Goal: Use online tool/utility: Utilize a website feature to perform a specific function

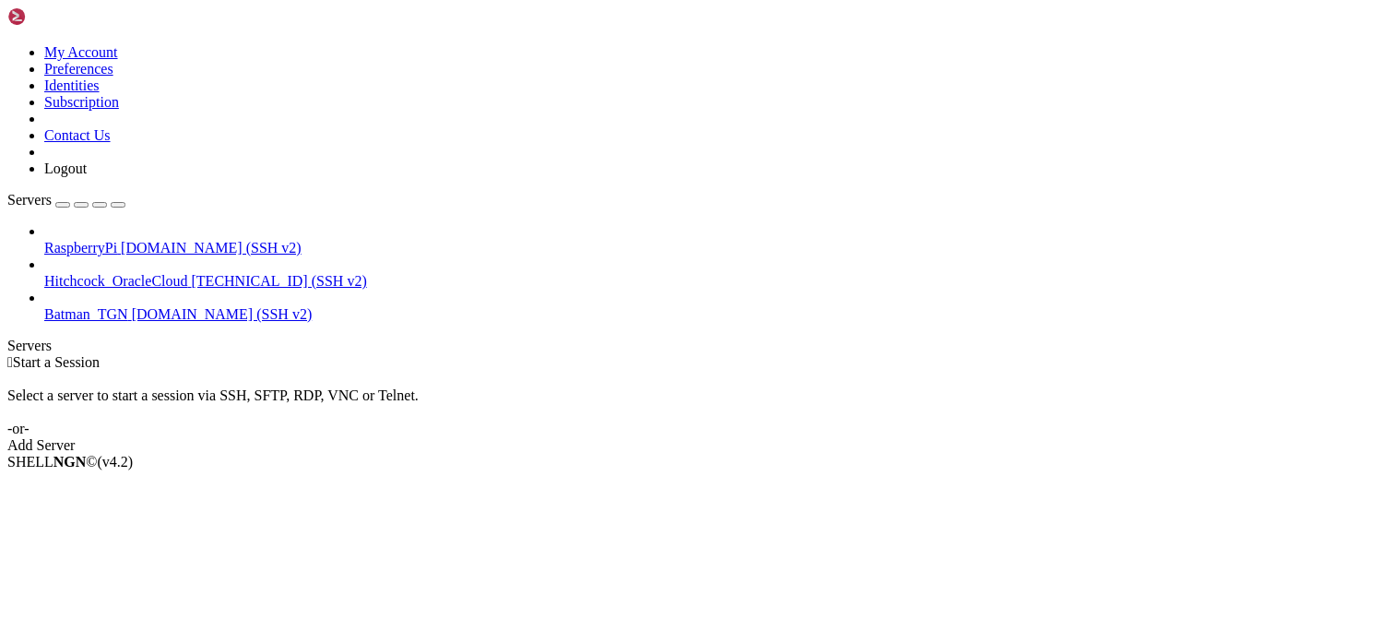
click at [138, 240] on span "[DOMAIN_NAME] (SSH v2)" at bounding box center [211, 248] width 181 height 16
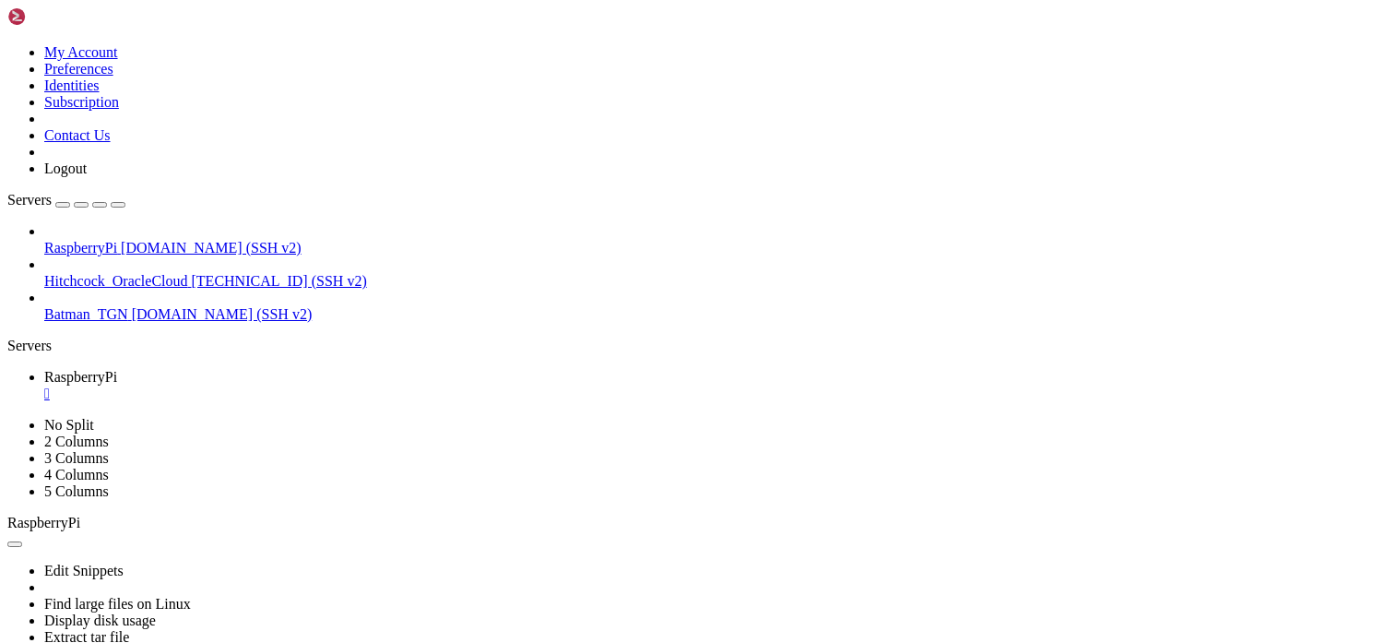
scroll to position [613, 0]
click at [348, 385] on div "" at bounding box center [717, 393] width 1346 height 17
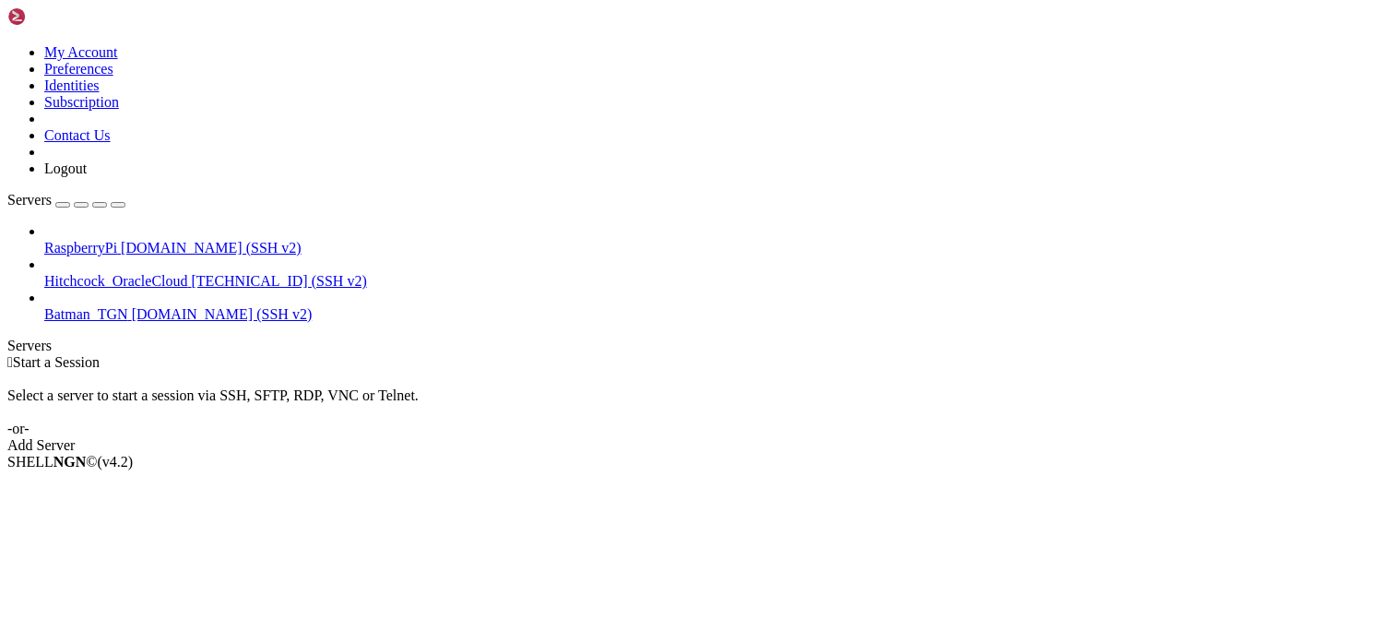
click at [809, 354] on div " Start a Session Select a server to start a session via SSH, SFTP, RDP, VNC or…" at bounding box center [698, 404] width 1383 height 100
click at [589, 454] on div " Start a Session Select a server to start a session via SSH, SFTP, RDP, VNC or…" at bounding box center [698, 404] width 1383 height 100
click at [628, 371] on div "Select a server to start a session via SSH, SFTP, RDP, VNC or Telnet. -or-" at bounding box center [698, 404] width 1383 height 66
click at [470, 354] on div " Start a Session Select a server to start a session via SSH, SFTP, RDP, VNC or…" at bounding box center [698, 404] width 1383 height 100
click at [100, 354] on span "Start a Session" at bounding box center [56, 362] width 87 height 16
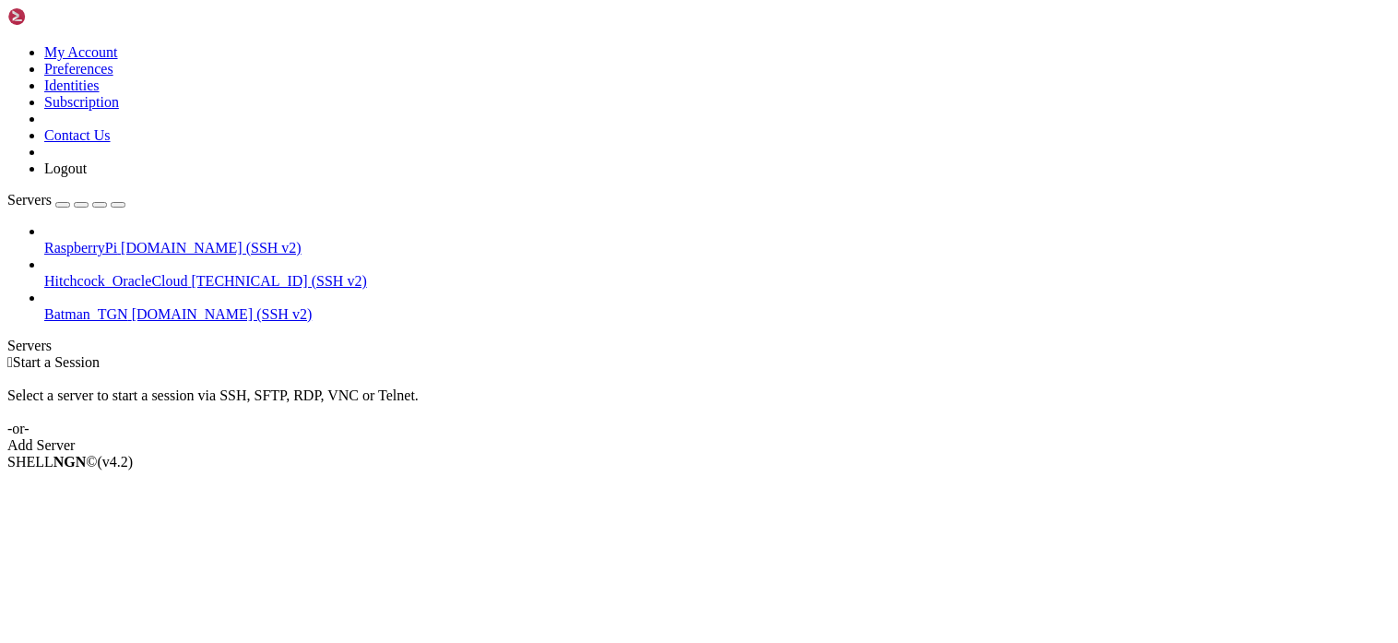
click at [678, 354] on div " Start a Session" at bounding box center [698, 362] width 1383 height 17
click at [44, 240] on icon at bounding box center [44, 240] width 0 height 0
click at [140, 240] on span "[DOMAIN_NAME] (SSH v2)" at bounding box center [211, 248] width 181 height 16
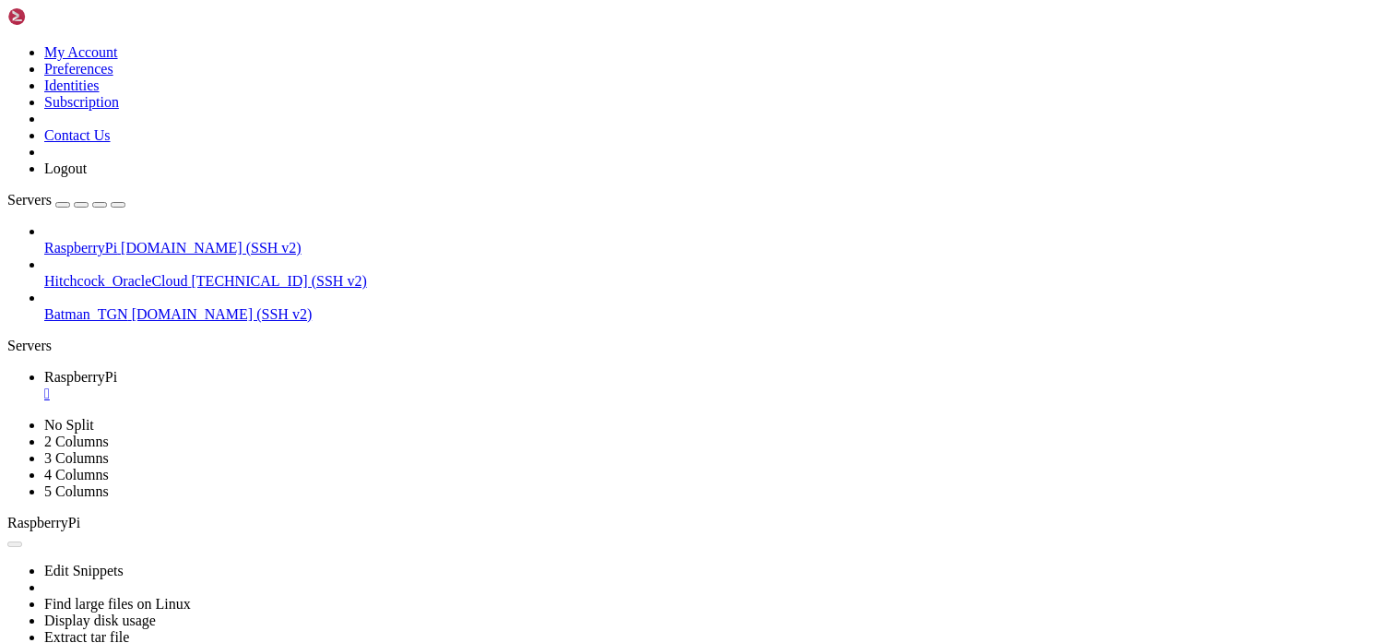
scroll to position [0, 0]
click at [349, 385] on div "" at bounding box center [717, 393] width 1346 height 17
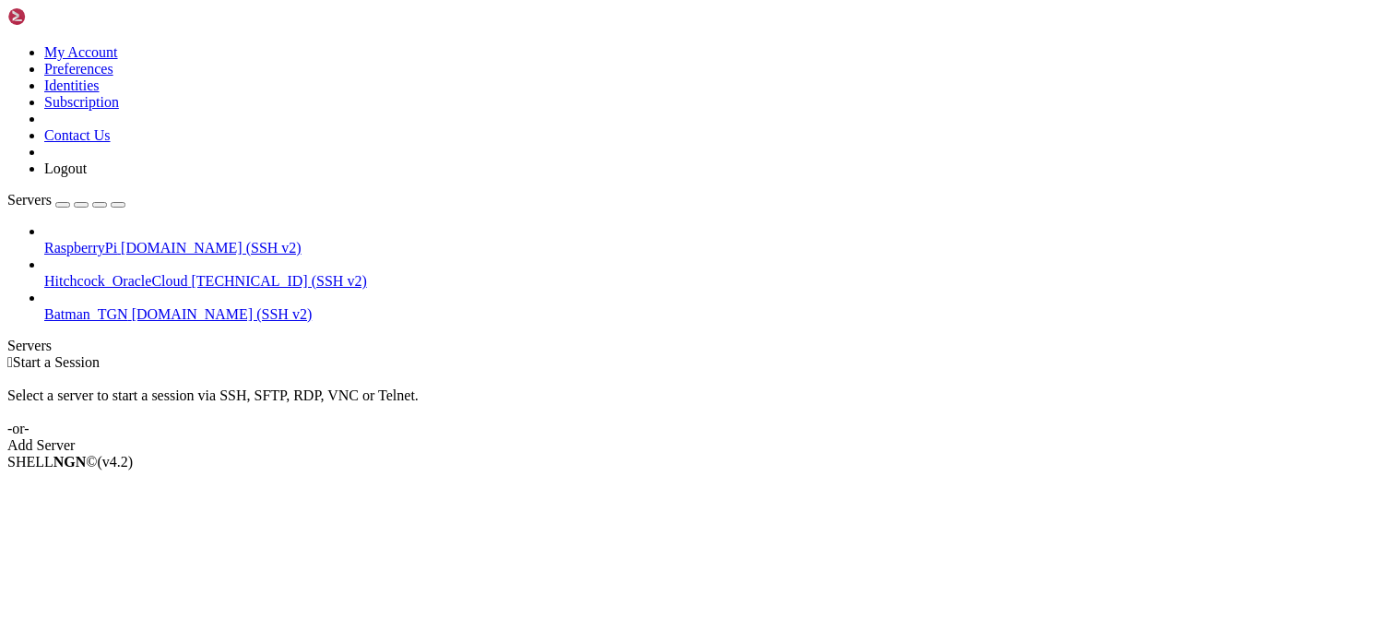
click at [602, 354] on div " Start a Session Select a server to start a session via SSH, SFTP, RDP, VNC or…" at bounding box center [698, 404] width 1383 height 100
click at [471, 371] on div "Select a server to start a session via SSH, SFTP, RDP, VNC or Telnet. -or-" at bounding box center [698, 404] width 1383 height 66
click at [310, 371] on div "Select a server to start a session via SSH, SFTP, RDP, VNC or Telnet. -or-" at bounding box center [698, 404] width 1383 height 66
